Goal: Task Accomplishment & Management: Manage account settings

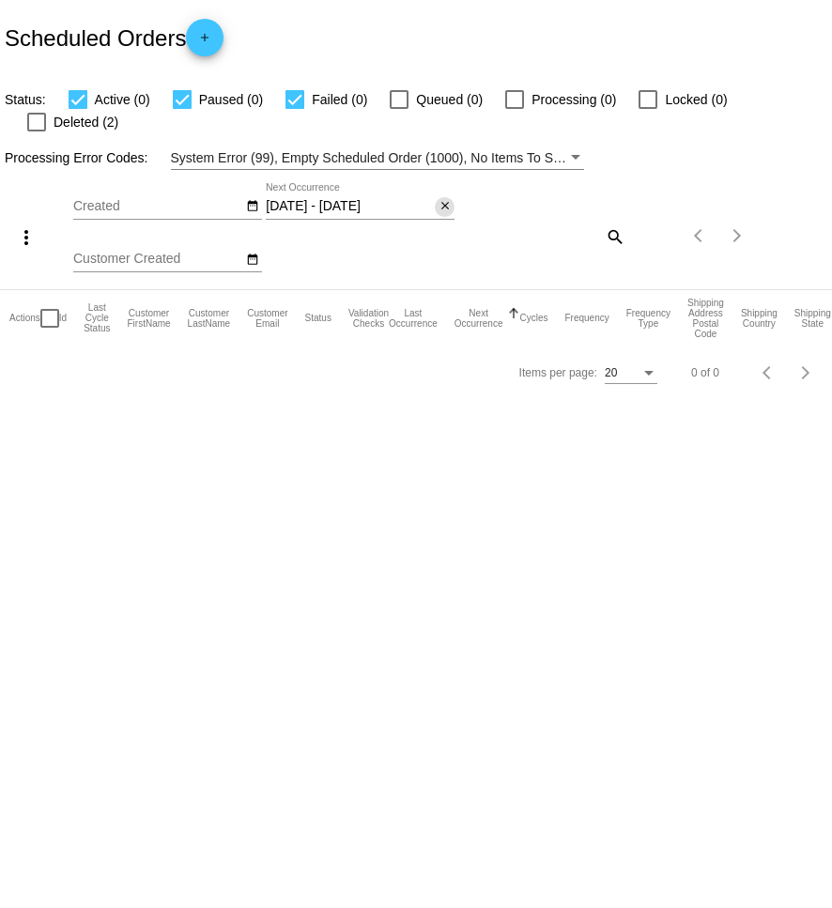
click at [440, 199] on mat-icon "close" at bounding box center [445, 206] width 13 height 15
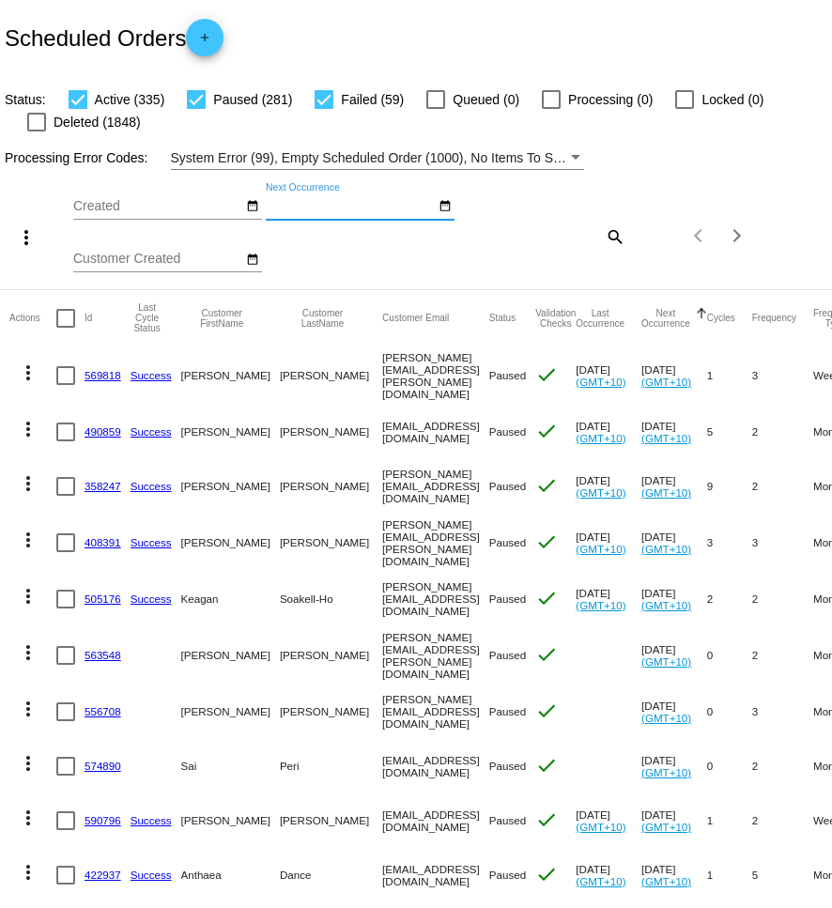
scroll to position [54, 0]
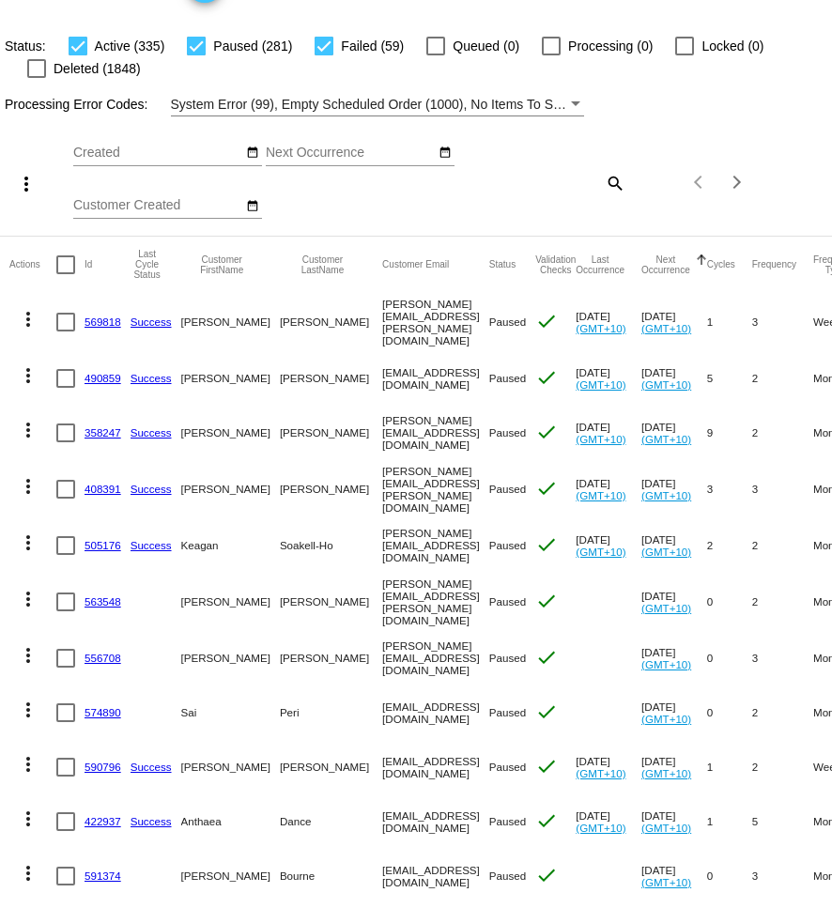
click at [615, 182] on mat-icon "search" at bounding box center [614, 182] width 23 height 29
click at [581, 184] on input "Search" at bounding box center [557, 179] width 138 height 15
paste input "[EMAIL_ADDRESS][DOMAIN_NAME]"
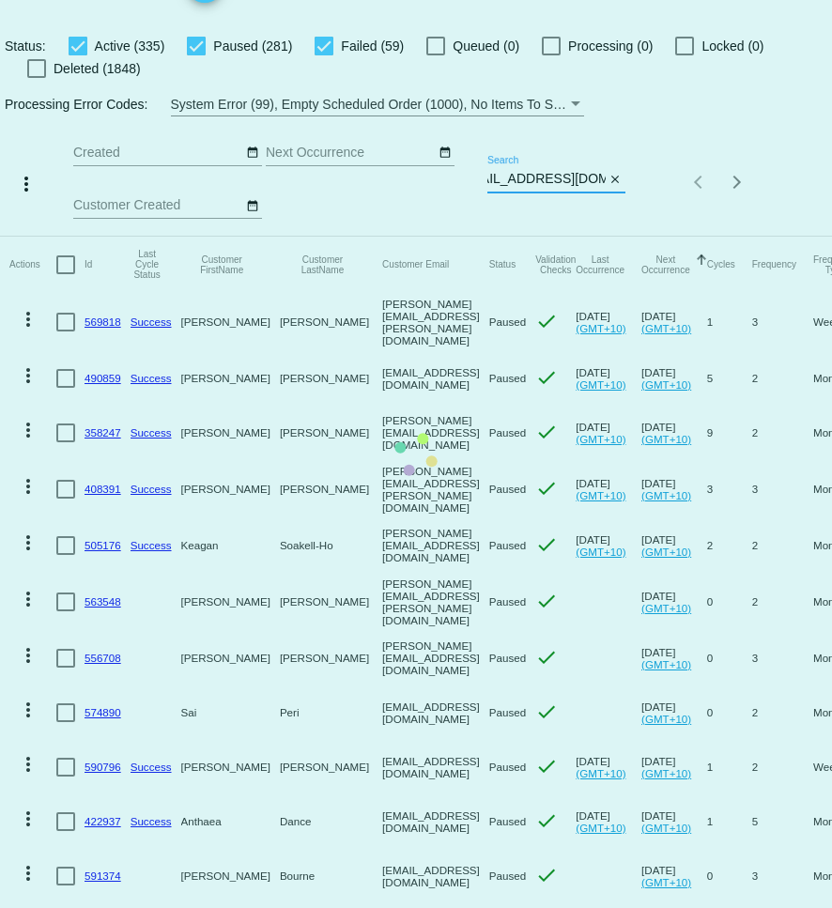
scroll to position [0, 0]
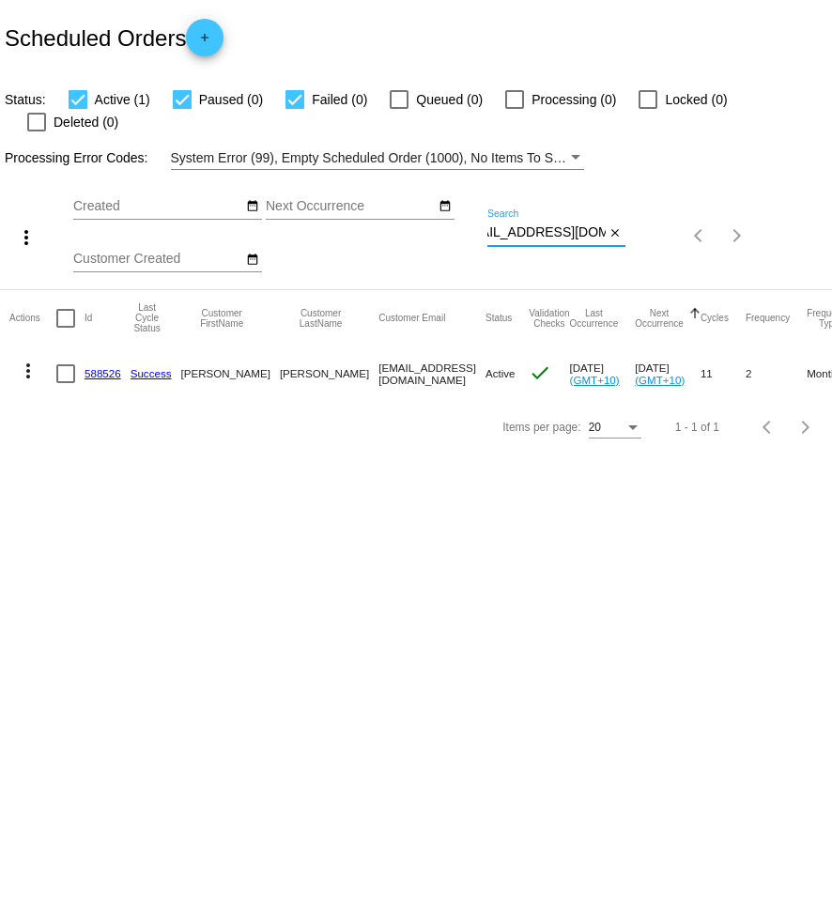
type input "[EMAIL_ADDRESS][DOMAIN_NAME]"
click at [617, 226] on mat-icon "close" at bounding box center [615, 233] width 13 height 15
click at [608, 222] on mat-icon "search" at bounding box center [614, 236] width 23 height 29
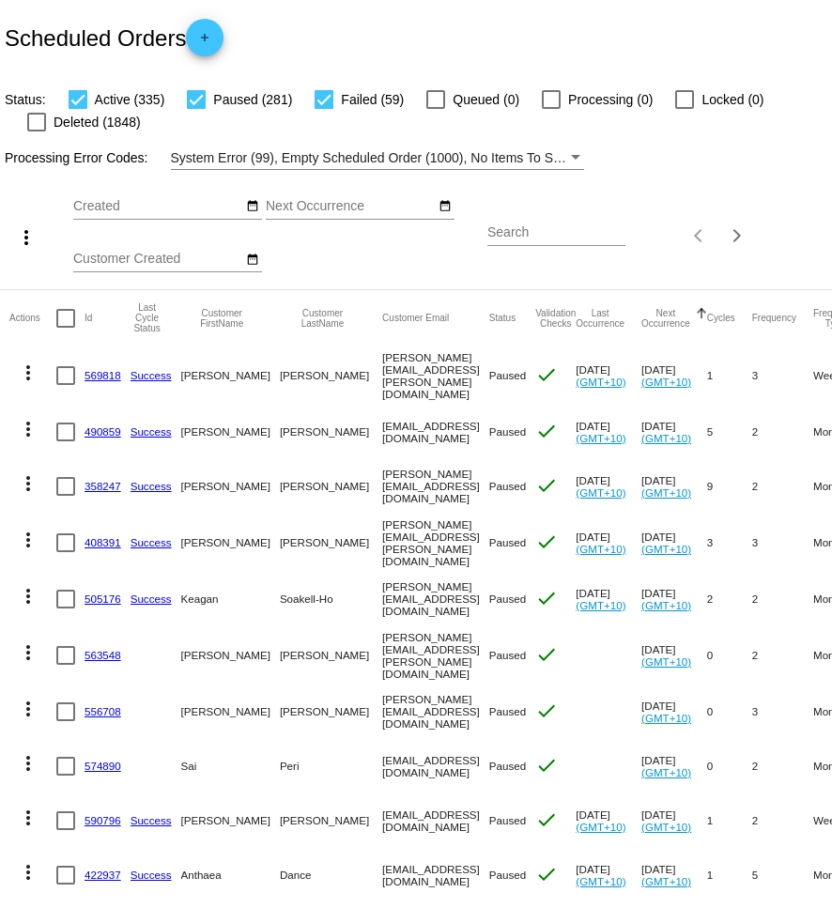
click at [552, 235] on input "Search" at bounding box center [557, 232] width 138 height 15
paste input "s.filancolenbrander@gmail.com"
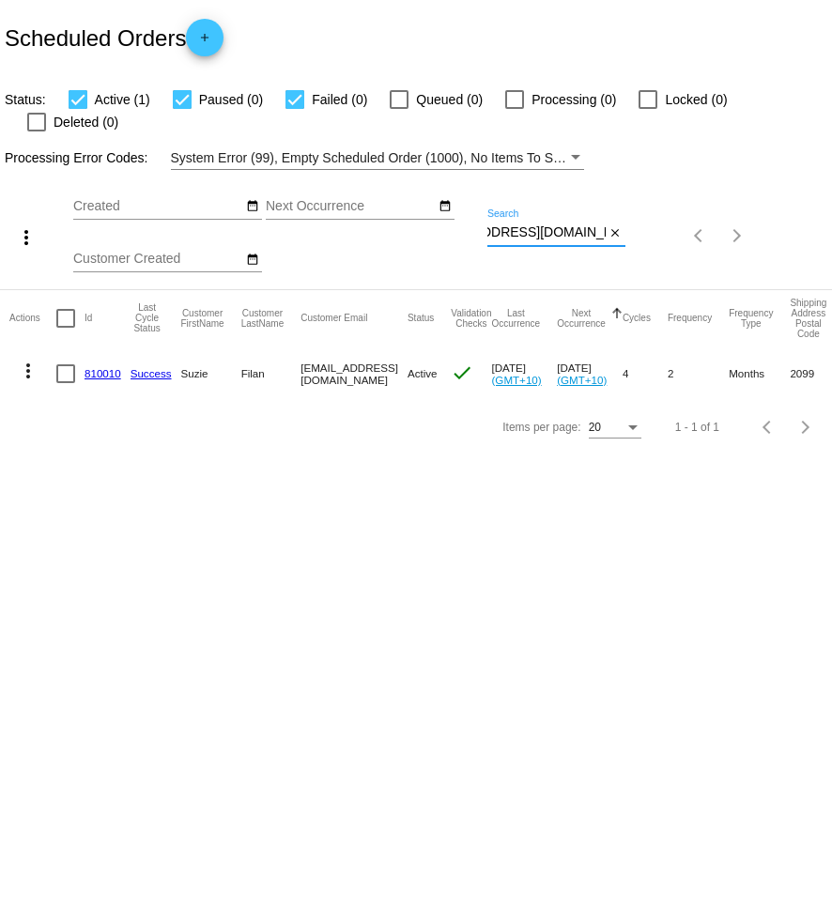
type input "s.filancolenbrander@gmail.com"
click at [27, 360] on mat-icon "more_vert" at bounding box center [28, 371] width 23 height 23
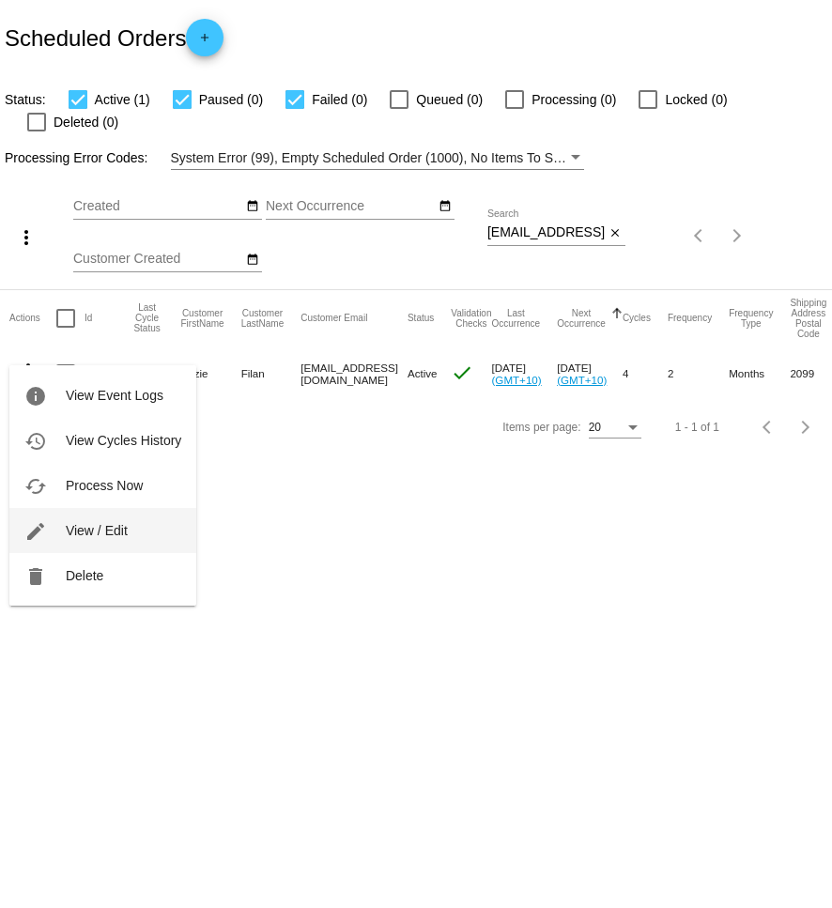
click at [124, 526] on span "View / Edit" at bounding box center [97, 530] width 62 height 15
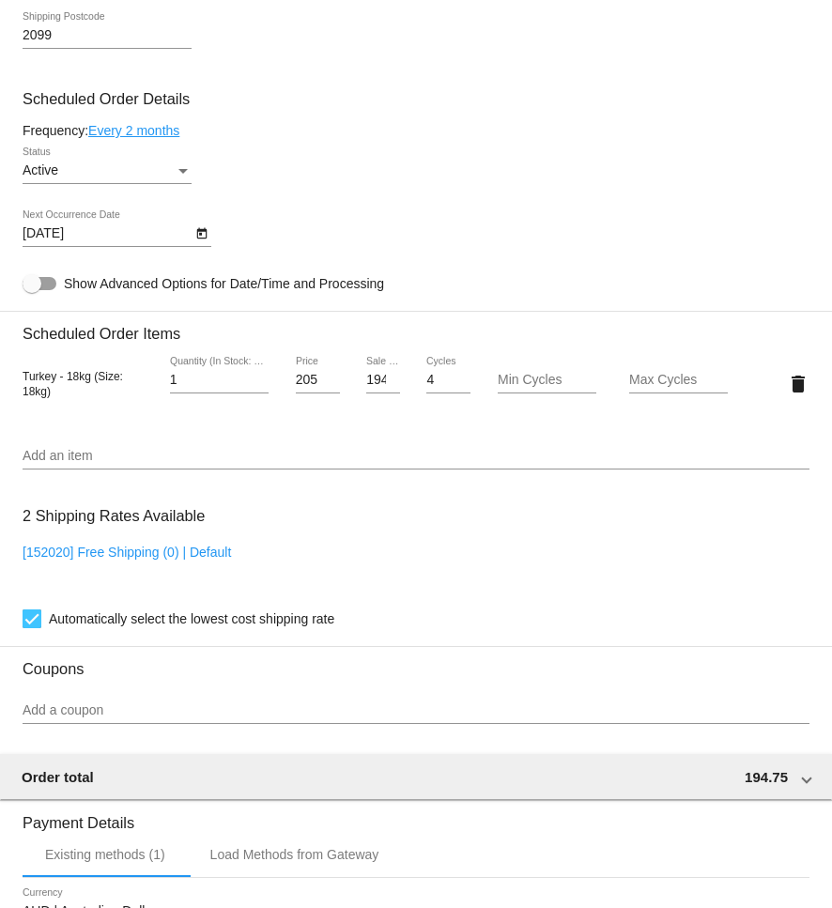
scroll to position [1060, 0]
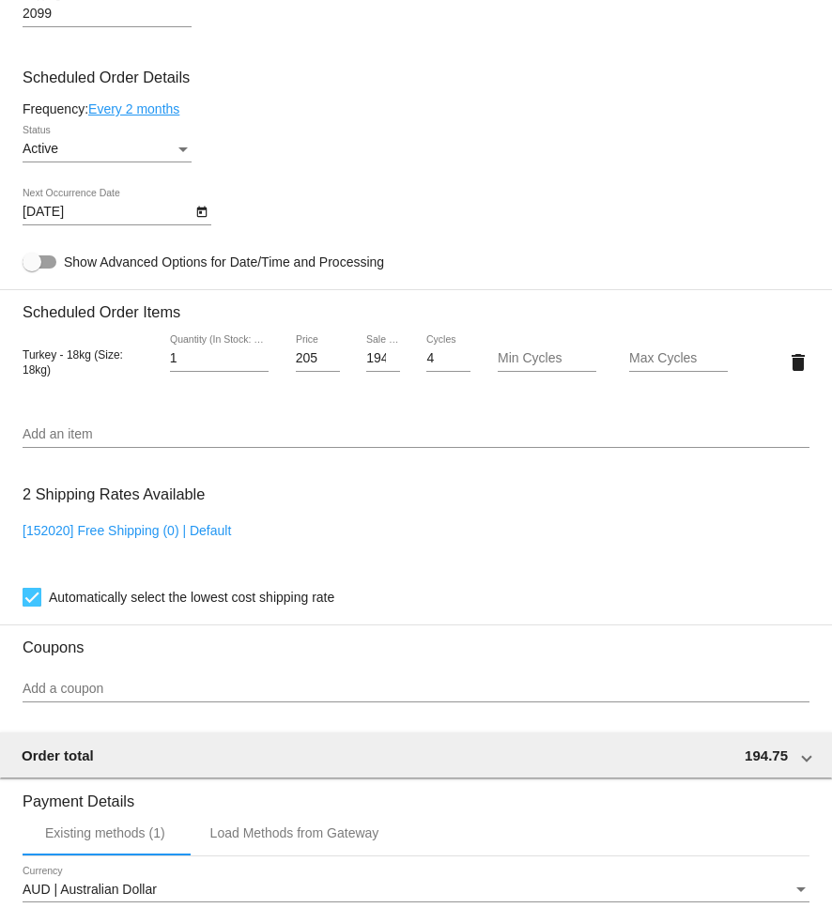
click at [215, 223] on div "9/18/2025 Next Occurrence Date" at bounding box center [416, 216] width 787 height 54
click at [209, 221] on button "Open calendar" at bounding box center [202, 211] width 20 height 20
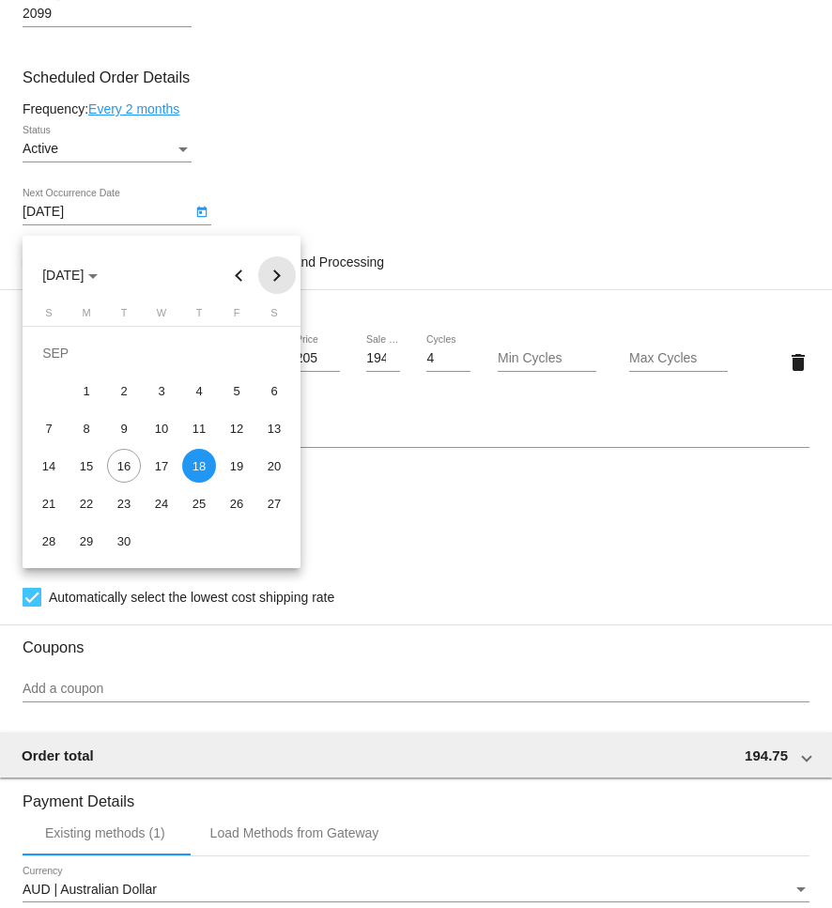
click at [271, 272] on button "Next month" at bounding box center [277, 275] width 38 height 38
click at [116, 466] on div "18" at bounding box center [124, 466] width 34 height 34
type input "11/18/2025"
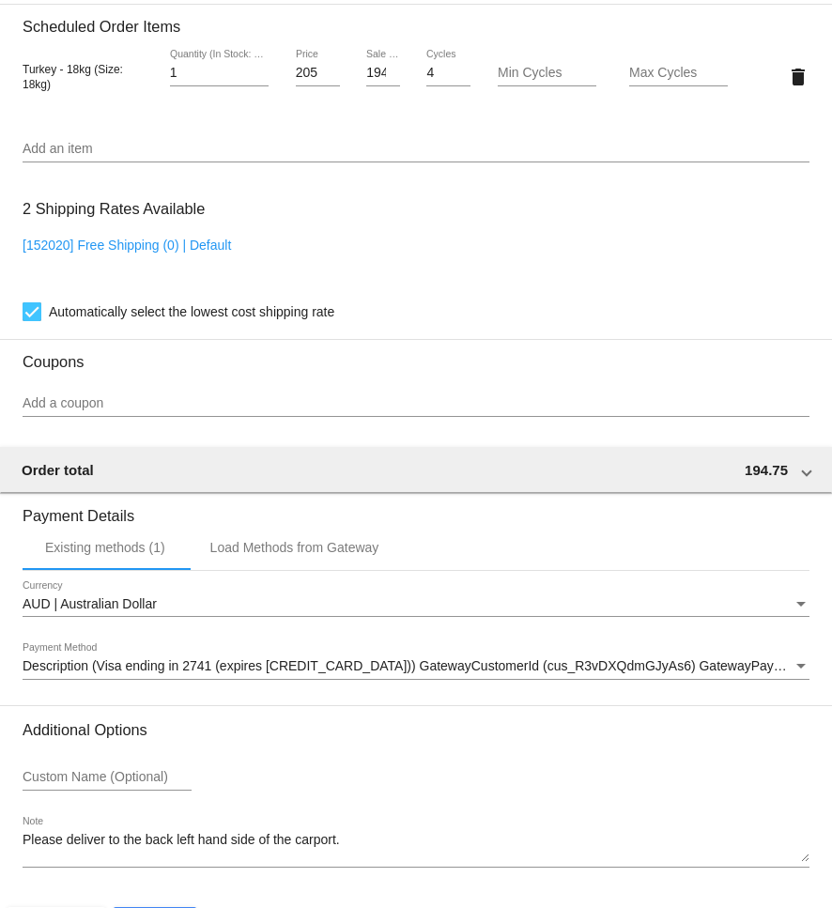
scroll to position [1424, 0]
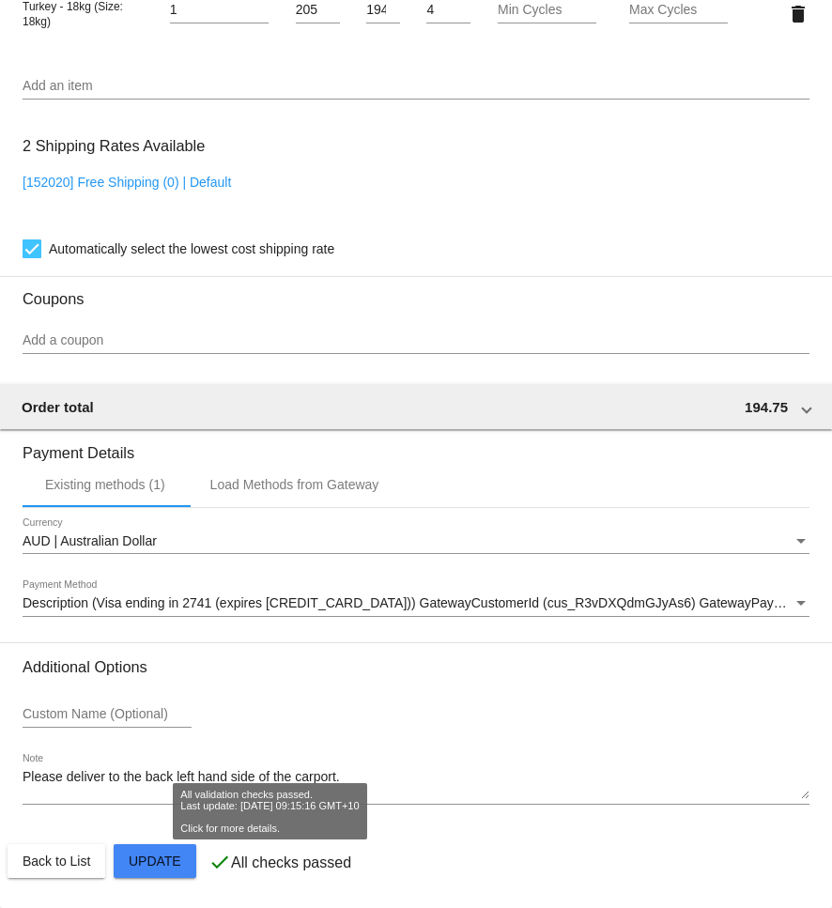
scroll to position [1422, 0]
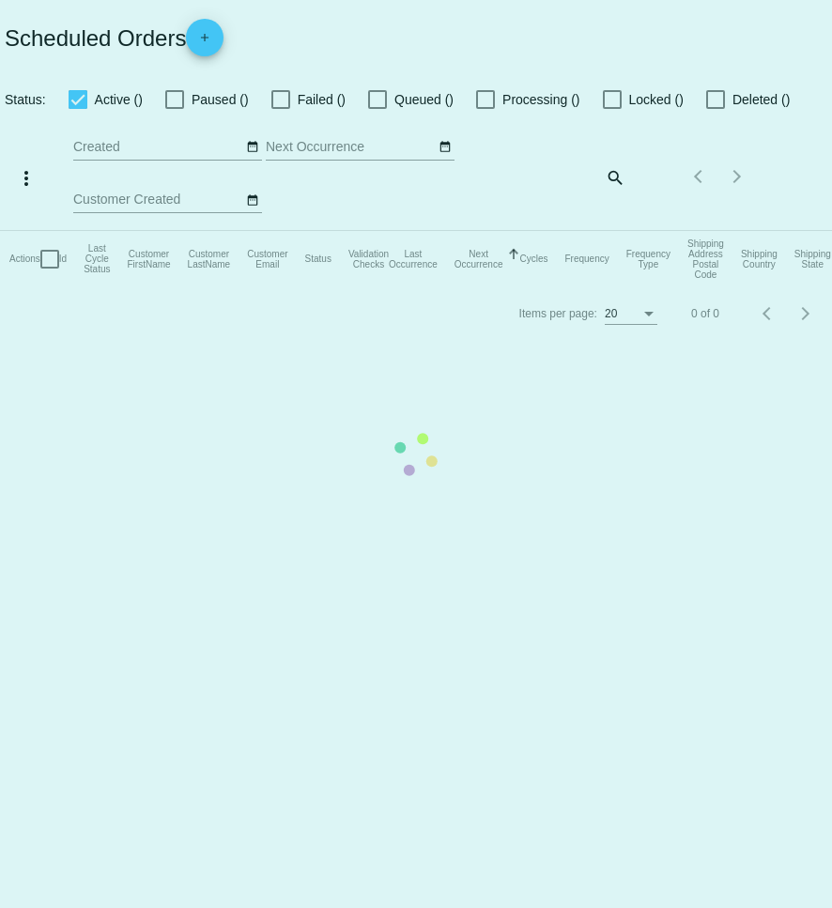
checkbox input "true"
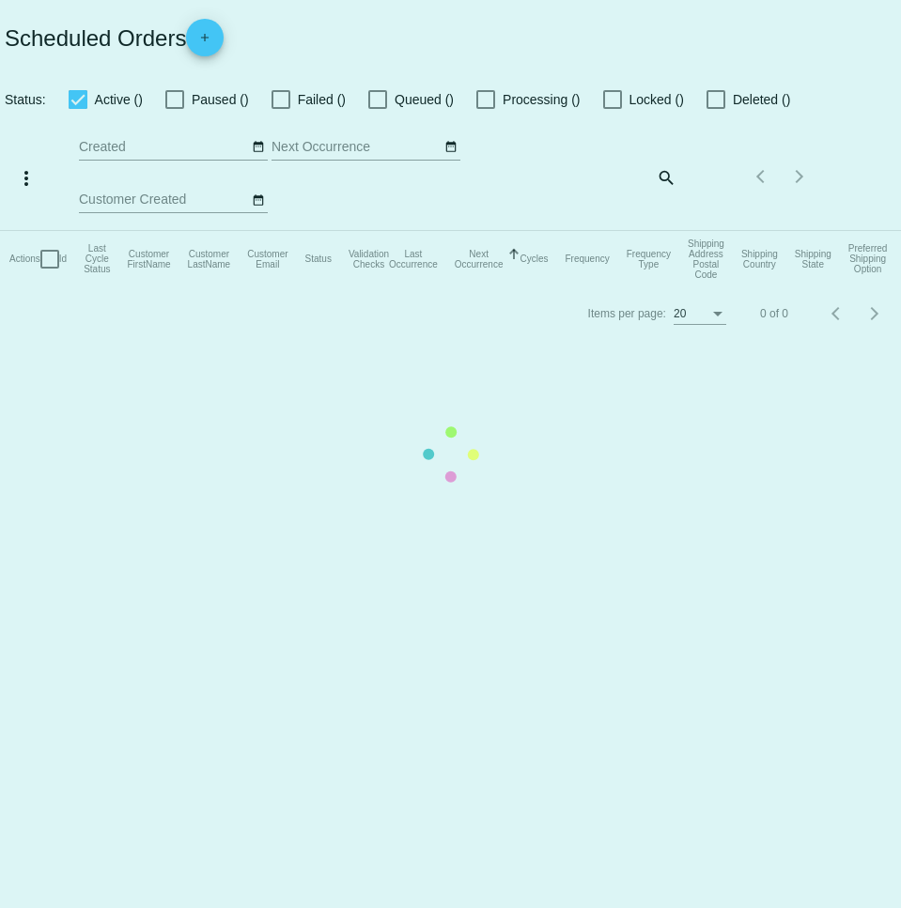
checkbox input "true"
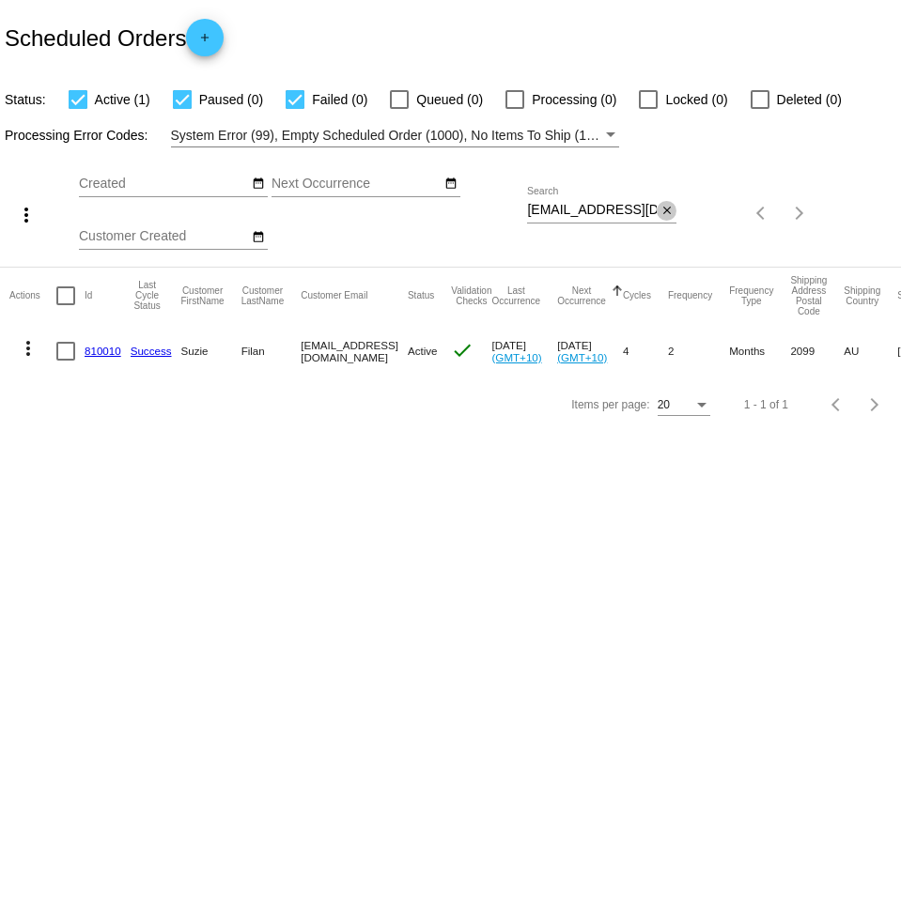
click at [665, 211] on mat-icon "close" at bounding box center [666, 211] width 13 height 15
click at [669, 209] on mat-icon "search" at bounding box center [665, 213] width 23 height 29
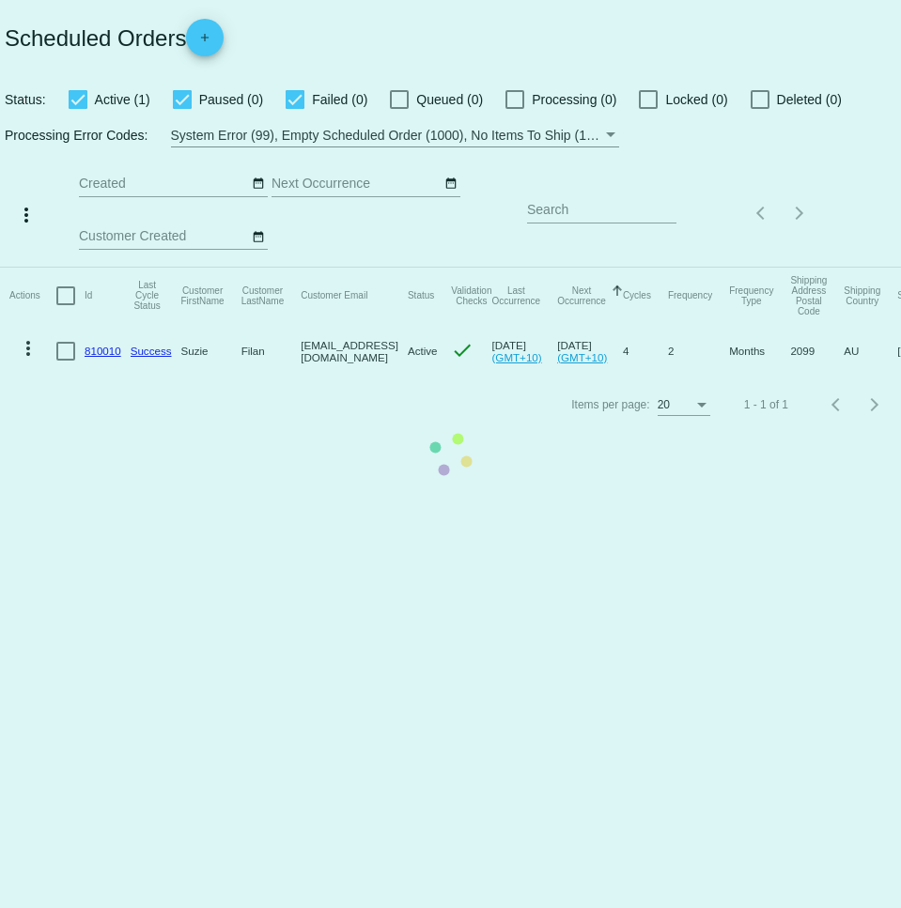
click at [638, 268] on mat-table "Actions Id Last Cycle Status Customer FirstName Customer LastName Customer Emai…" at bounding box center [450, 323] width 901 height 111
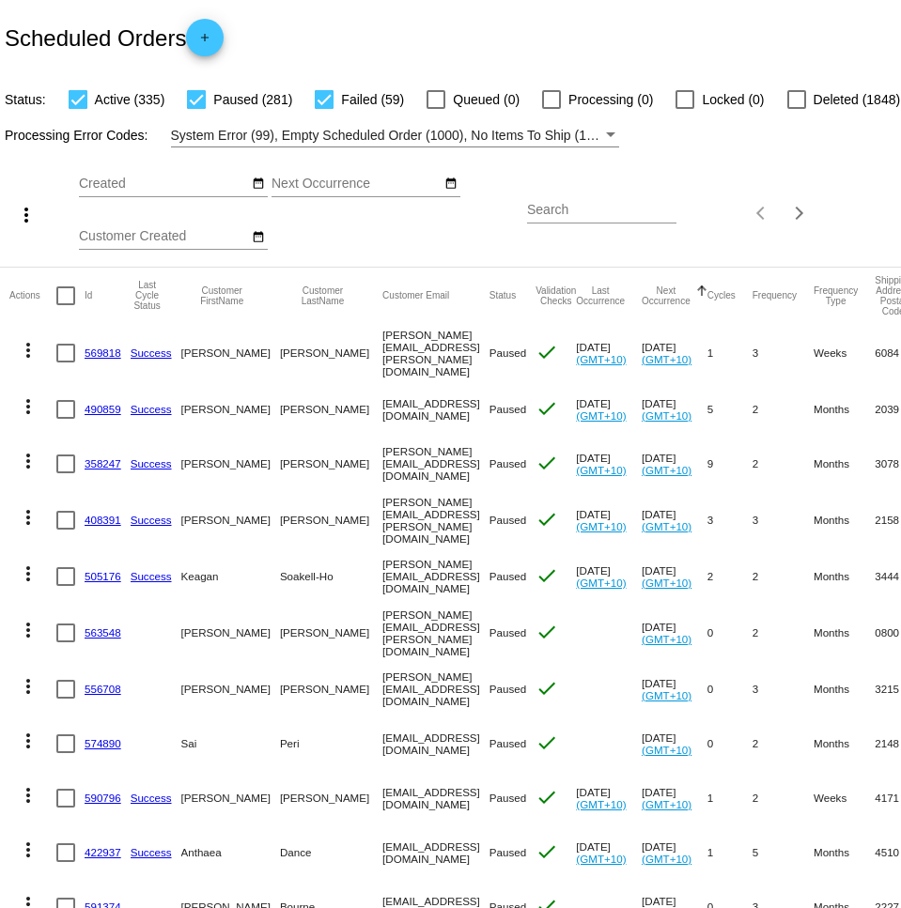
click at [620, 218] on input "Search" at bounding box center [601, 210] width 149 height 15
paste input "[EMAIL_ADDRESS][DOMAIN_NAME]"
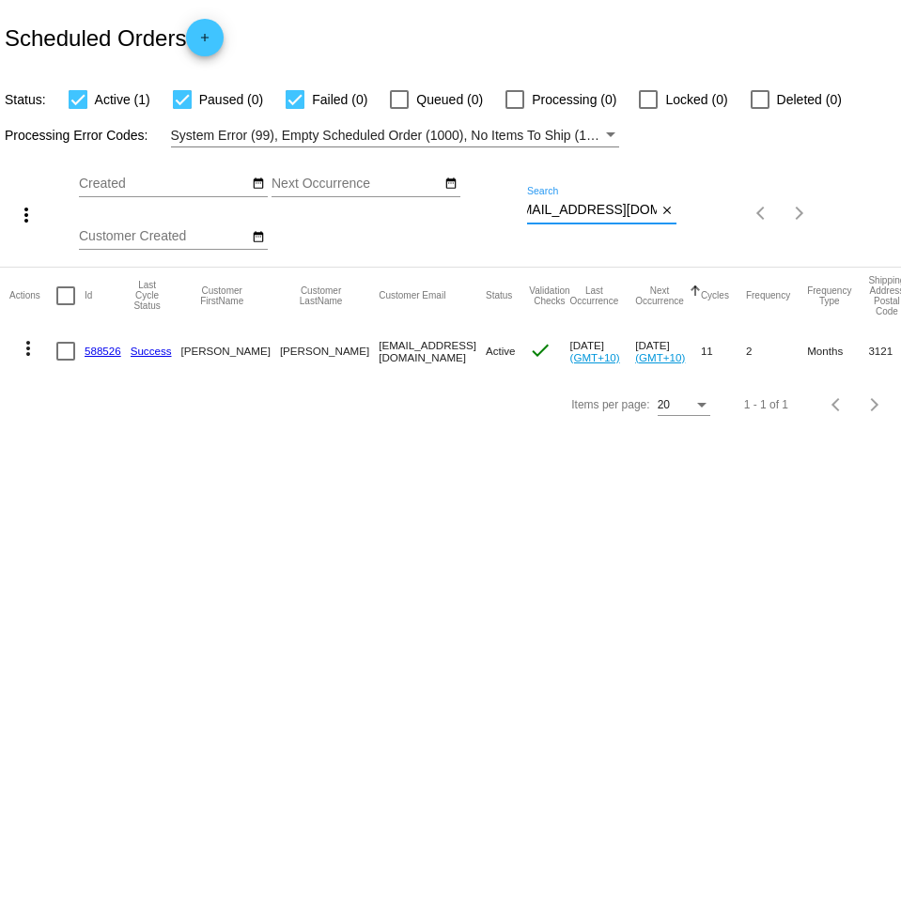
type input "[EMAIL_ADDRESS][DOMAIN_NAME]"
click at [28, 351] on mat-icon "more_vert" at bounding box center [28, 348] width 23 height 23
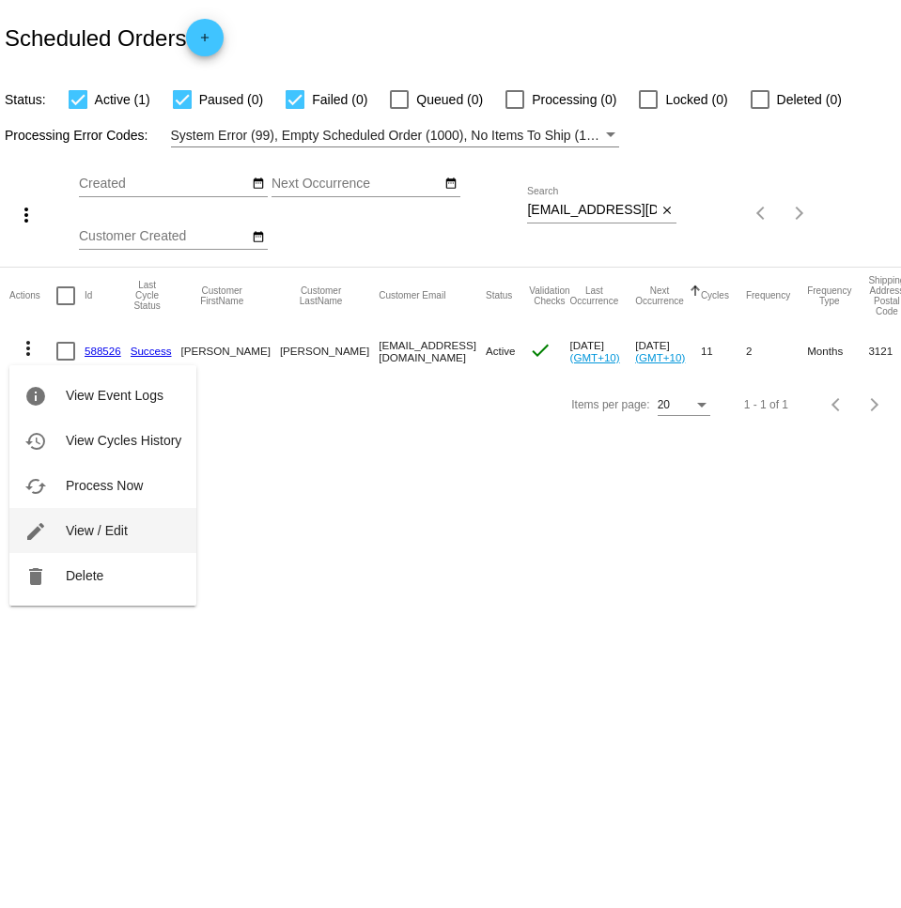
click at [130, 532] on button "edit View / Edit" at bounding box center [102, 530] width 187 height 45
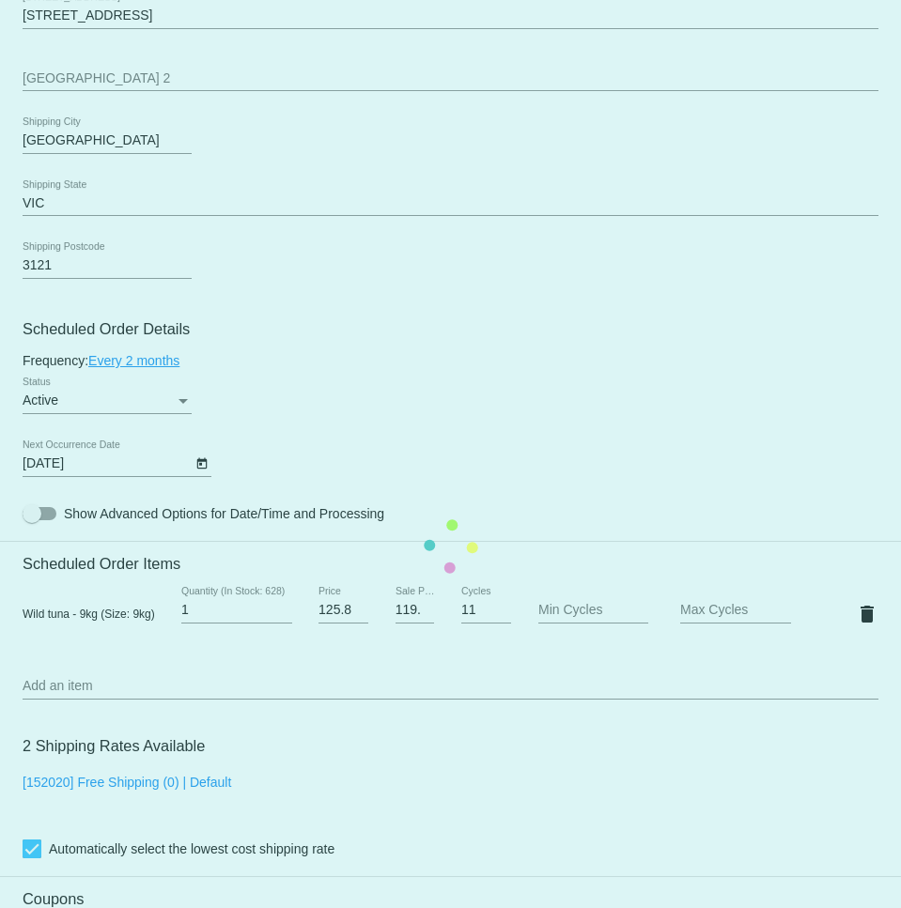
scroll to position [816, 0]
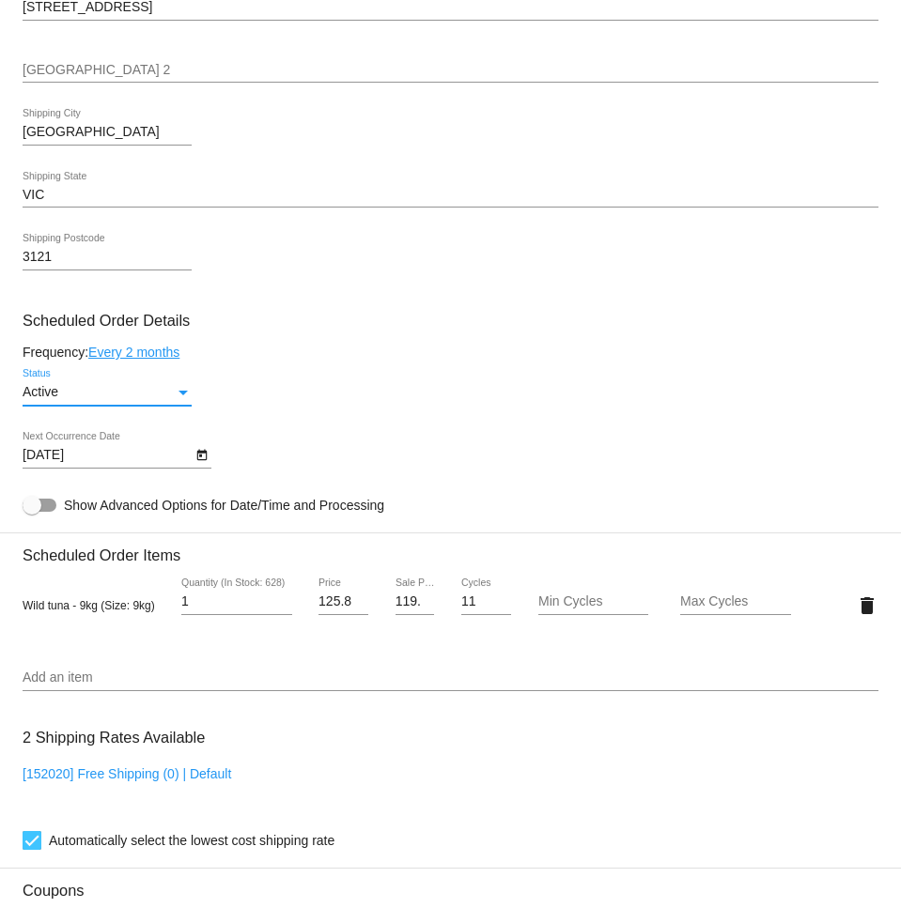
click at [183, 395] on div "Status" at bounding box center [182, 393] width 9 height 5
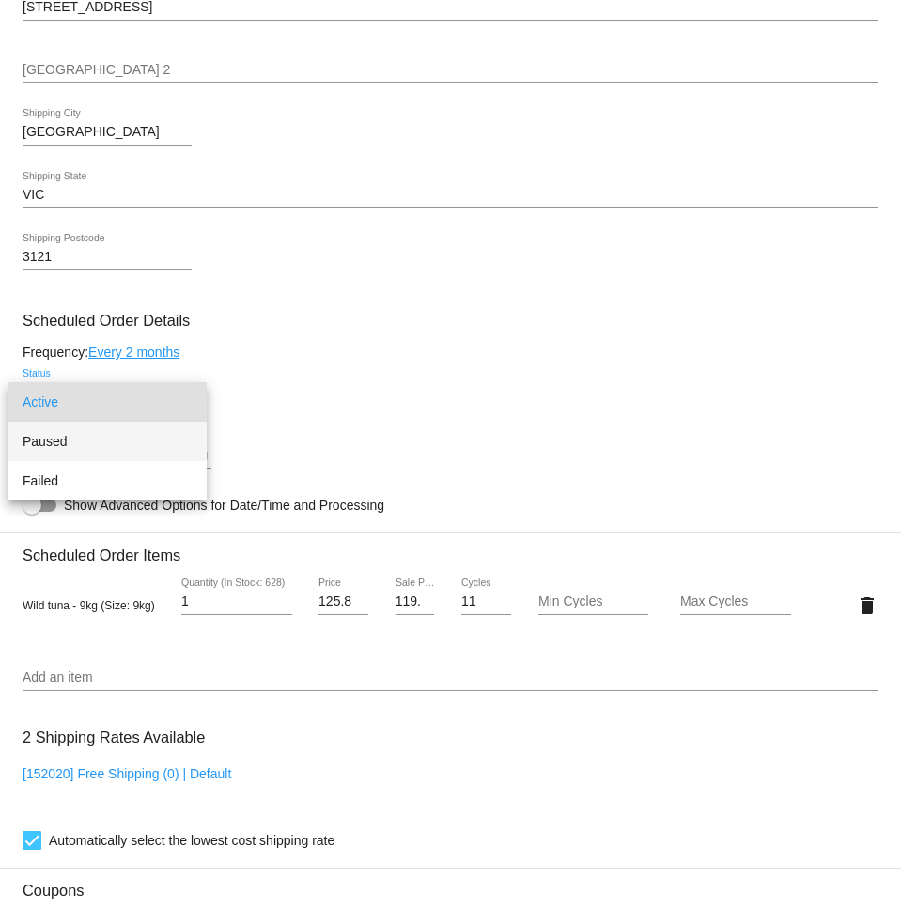
click at [114, 431] on span "Paused" at bounding box center [107, 441] width 169 height 39
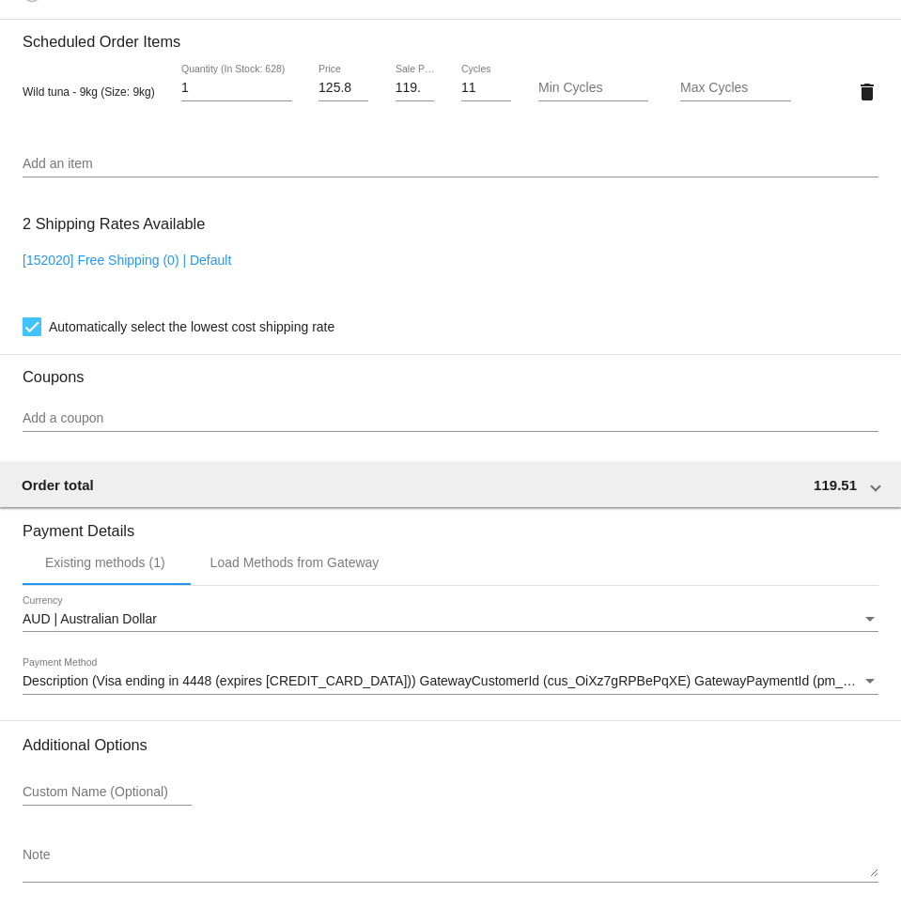
scroll to position [1424, 0]
